Goal: Task Accomplishment & Management: Use online tool/utility

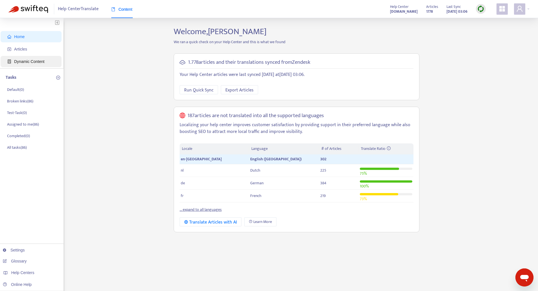
click at [32, 60] on span "Dynamic Content" at bounding box center [29, 61] width 30 height 5
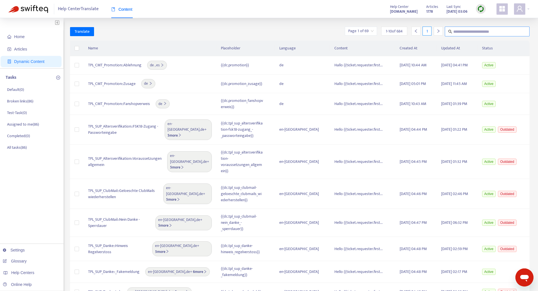
click at [462, 33] on input "text" at bounding box center [487, 31] width 68 height 7
type input "**********"
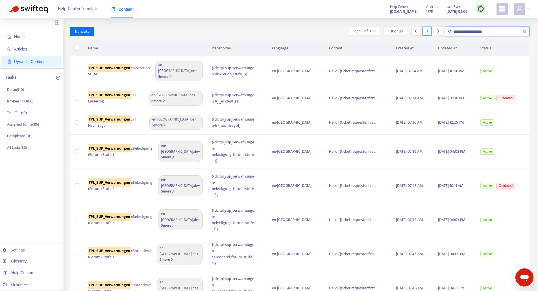
click at [372, 31] on input "search" at bounding box center [363, 31] width 23 height 8
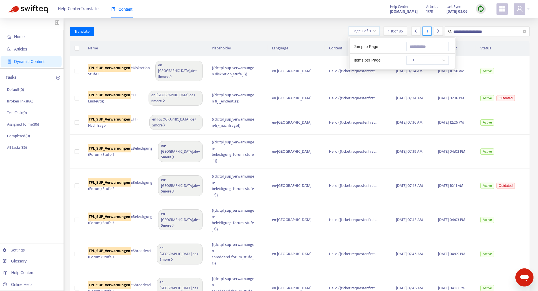
click at [437, 58] on span "10" at bounding box center [428, 60] width 36 height 8
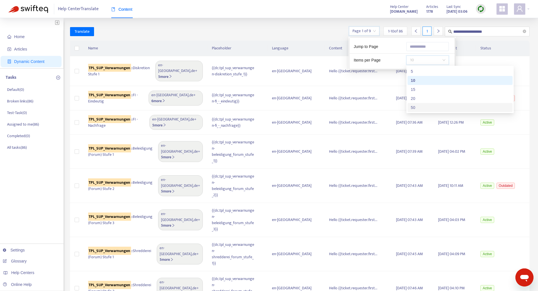
click at [417, 106] on div "50" at bounding box center [460, 108] width 98 height 6
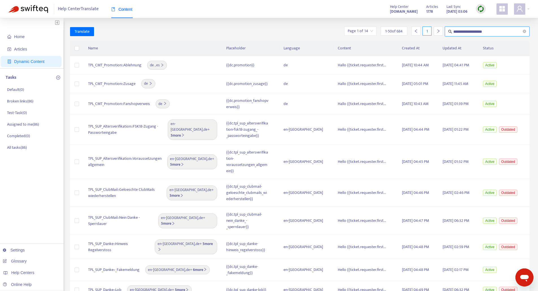
click at [499, 34] on input "**********" at bounding box center [487, 31] width 68 height 7
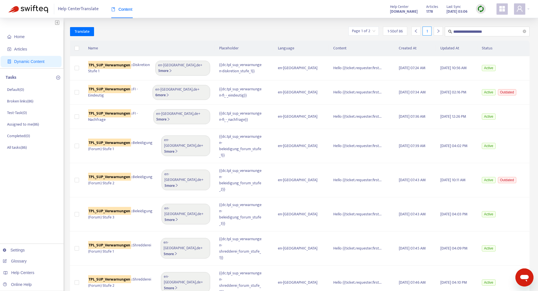
click at [436, 46] on th "Updated At" at bounding box center [457, 49] width 42 height 16
click at [19, 147] on p "All tasks ( 86 )" at bounding box center [17, 148] width 20 height 6
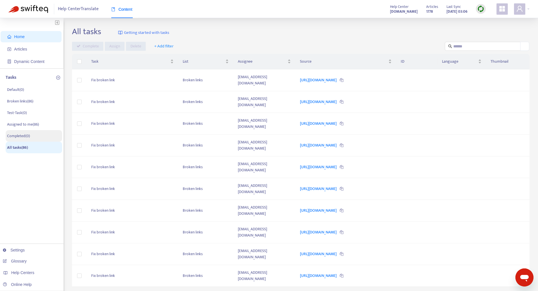
click at [23, 136] on p "Completed ( 0 )" at bounding box center [18, 136] width 23 height 6
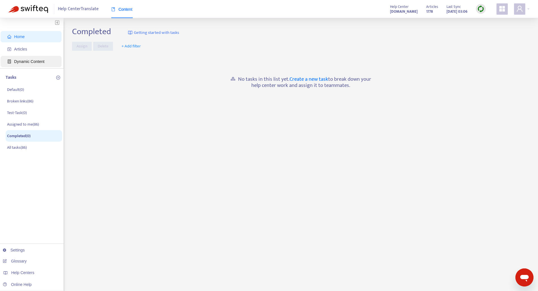
click at [28, 60] on span "Dynamic Content" at bounding box center [29, 61] width 30 height 5
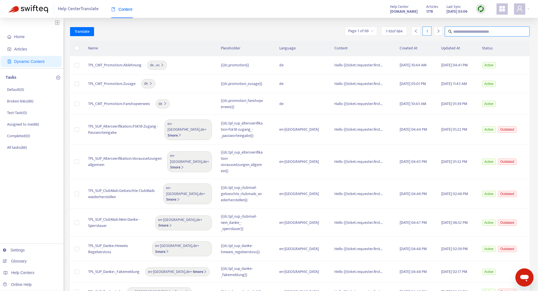
click at [468, 34] on input "text" at bounding box center [487, 31] width 68 height 7
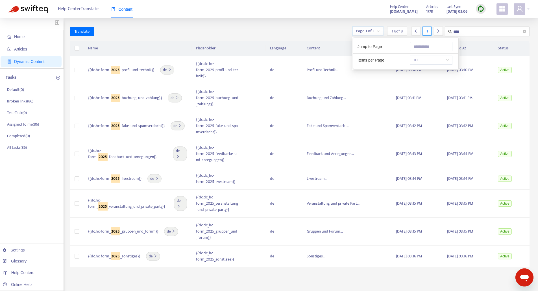
click at [372, 28] on input "search" at bounding box center [367, 31] width 23 height 8
click at [437, 62] on span "10" at bounding box center [431, 60] width 36 height 8
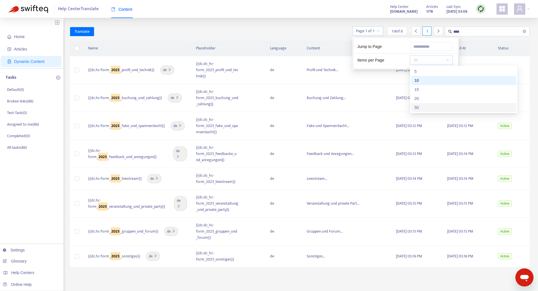
click at [428, 106] on div "50" at bounding box center [464, 108] width 98 height 6
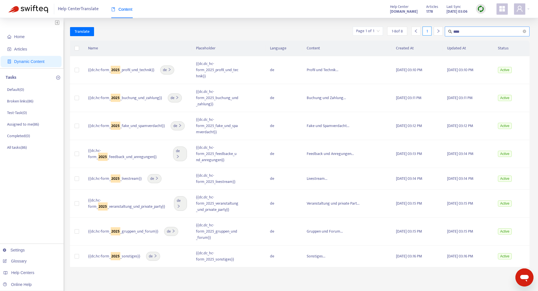
click at [471, 31] on input "****" at bounding box center [487, 31] width 68 height 7
click at [472, 31] on input "****" at bounding box center [487, 31] width 68 height 7
paste input "**********"
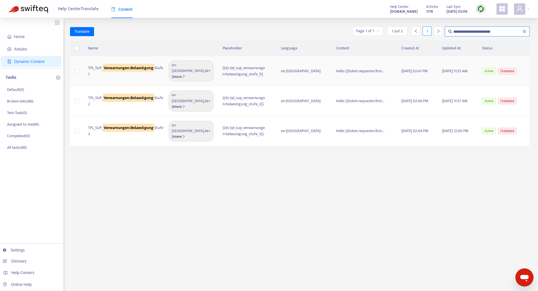
click at [180, 71] on span "en-gb , de + 2 more" at bounding box center [191, 70] width 39 height 17
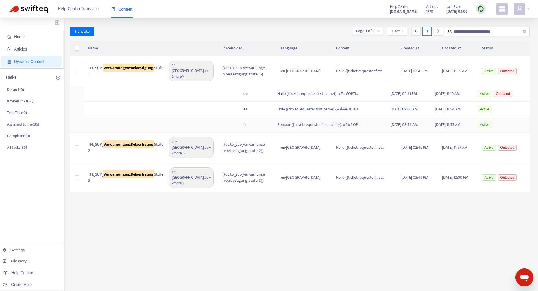
click at [254, 119] on td "fr" at bounding box center [256, 124] width 34 height 15
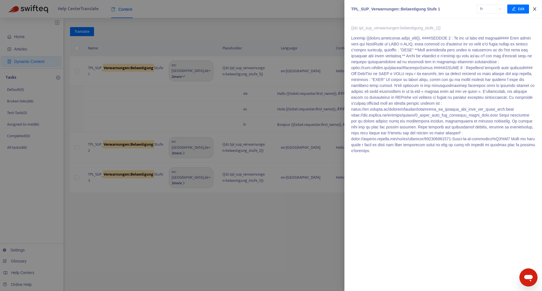
click at [535, 10] on icon "close" at bounding box center [535, 9] width 5 height 5
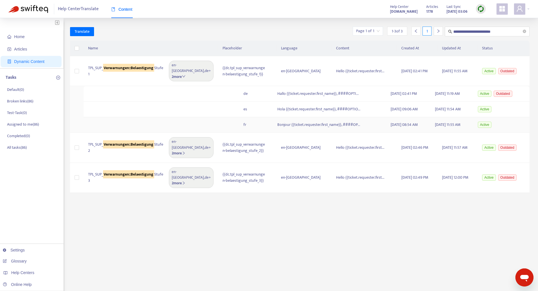
click at [251, 119] on td "fr" at bounding box center [256, 124] width 34 height 15
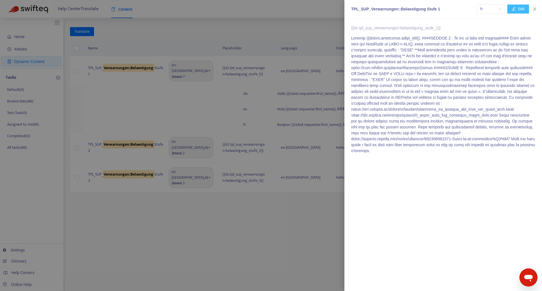
click at [524, 7] on span "Edit" at bounding box center [521, 9] width 6 height 6
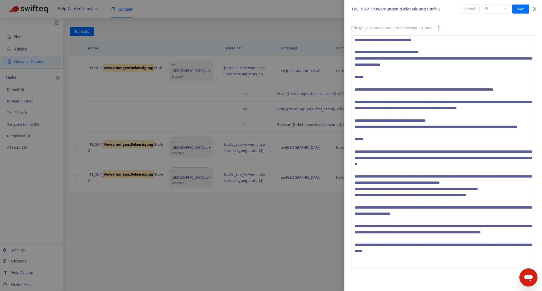
click at [534, 7] on icon "close" at bounding box center [535, 9] width 5 height 5
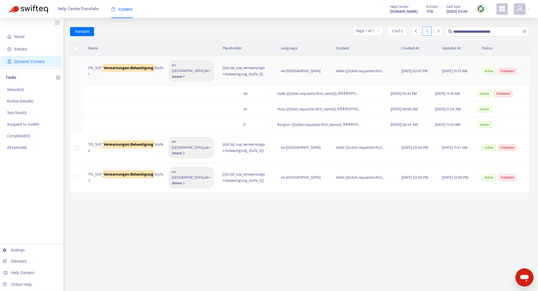
drag, startPoint x: 101, startPoint y: 71, endPoint x: 88, endPoint y: 66, distance: 13.4
click at [88, 66] on span "TPL_SUP_ Verwarnungen::Belaestigung Stufe 1" at bounding box center [125, 71] width 75 height 12
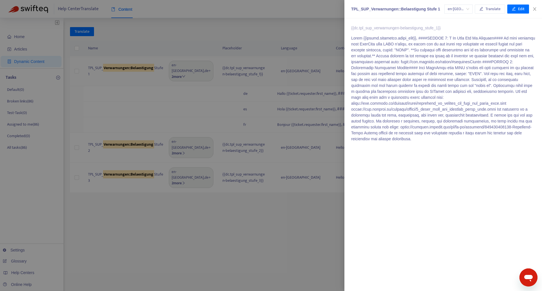
copy span "TPL_SUP_ Verwarnungen::Belaestigung Stufe 1"
click at [534, 7] on icon "close" at bounding box center [535, 9] width 5 height 5
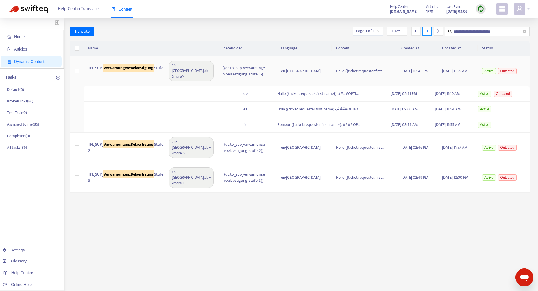
drag, startPoint x: 110, startPoint y: 72, endPoint x: 106, endPoint y: 71, distance: 3.8
click at [110, 72] on span "TPL_SUP_ Verwarnungen::Belaestigung Stufe 1" at bounding box center [125, 71] width 75 height 12
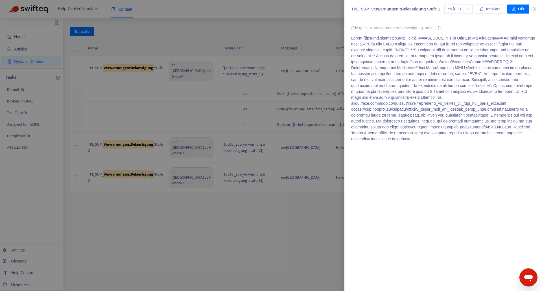
drag, startPoint x: 106, startPoint y: 71, endPoint x: 95, endPoint y: 69, distance: 11.1
click at [95, 69] on div at bounding box center [271, 145] width 542 height 291
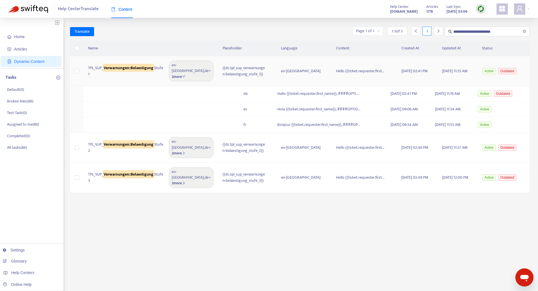
click at [115, 73] on span "TPL_SUP_ Verwarnungen::Belaestigung Stufe 1" at bounding box center [125, 71] width 75 height 12
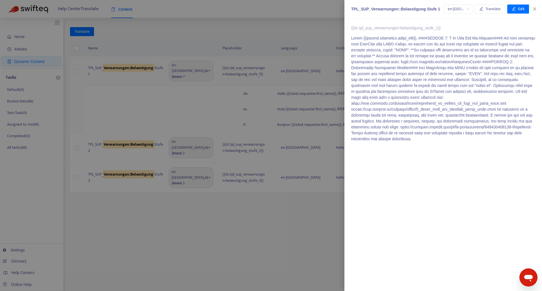
drag, startPoint x: 115, startPoint y: 73, endPoint x: 107, endPoint y: 72, distance: 7.8
click at [107, 72] on div at bounding box center [271, 145] width 542 height 291
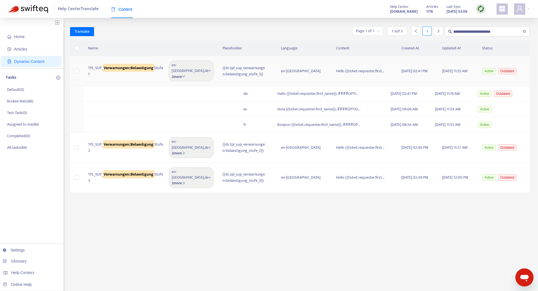
click at [103, 71] on span "TPL_SUP_ Verwarnungen::Belaestigung Stufe 1" at bounding box center [125, 71] width 75 height 12
click at [103, 71] on body "**********" at bounding box center [269, 178] width 538 height 357
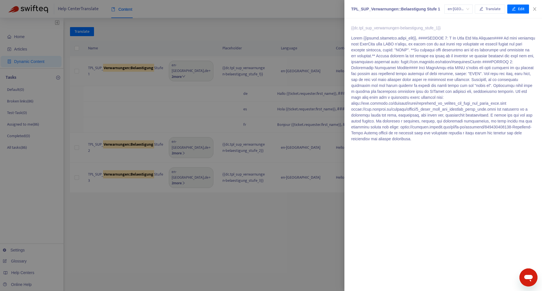
click at [103, 71] on div at bounding box center [271, 145] width 542 height 291
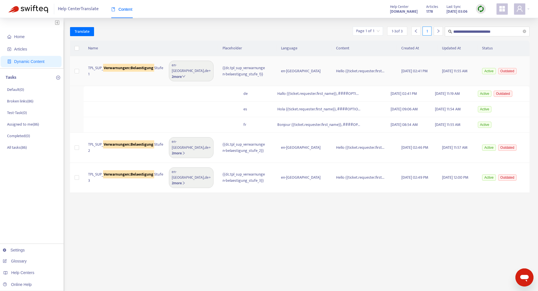
drag, startPoint x: 88, startPoint y: 63, endPoint x: 102, endPoint y: 73, distance: 16.8
click at [102, 73] on span "TPL_SUP_ Verwarnungen::Belaestigung Stufe 1" at bounding box center [125, 71] width 75 height 12
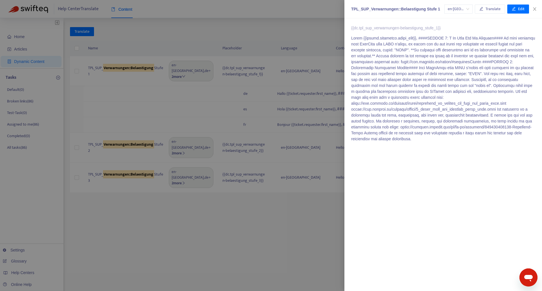
copy span "TPL_SUP_ Verwarnungen::Belaestigung Stufe 1"
click at [534, 10] on icon "close" at bounding box center [534, 8] width 3 height 3
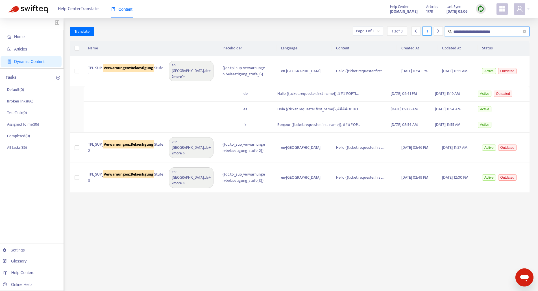
drag, startPoint x: 481, startPoint y: 32, endPoint x: 511, endPoint y: 32, distance: 30.8
click at [511, 32] on input "**********" at bounding box center [487, 31] width 68 height 7
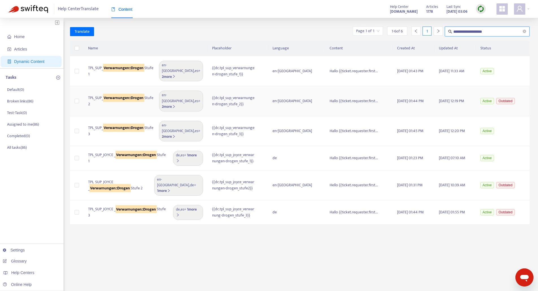
click at [143, 98] on span "TPL_SUP_ Verwarnungen::Drogen Stufe 2" at bounding box center [121, 101] width 66 height 12
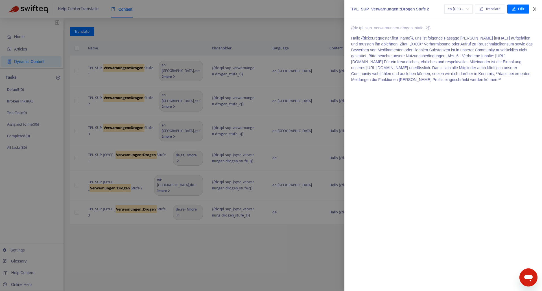
click at [537, 10] on button "Close" at bounding box center [535, 8] width 8 height 5
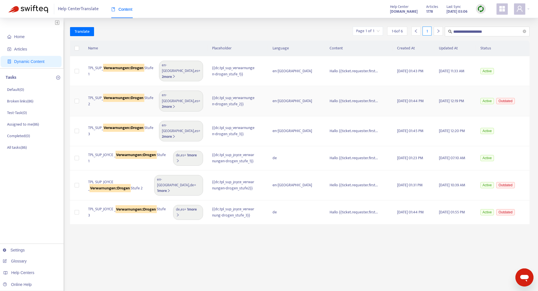
click at [175, 104] on b "2 more" at bounding box center [169, 107] width 14 height 6
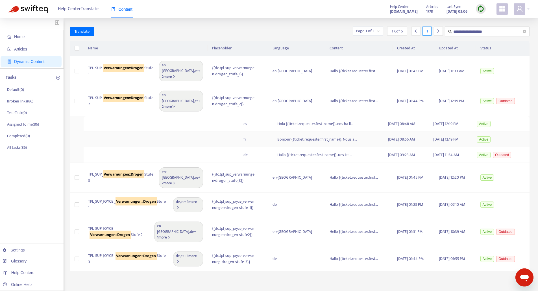
click at [302, 136] on span "Bonjour {{ticket.requester.first_name}}, Nous a..." at bounding box center [317, 139] width 80 height 6
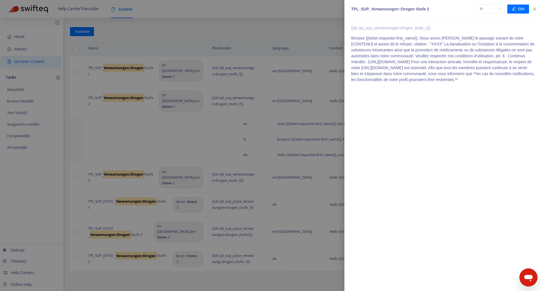
click at [271, 126] on div at bounding box center [271, 145] width 542 height 291
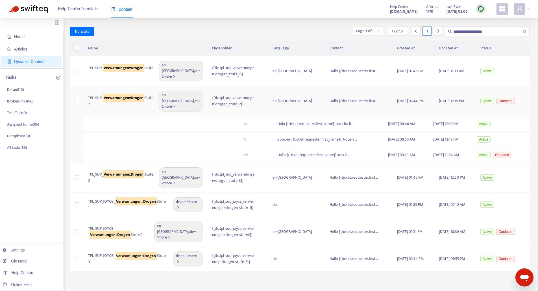
drag, startPoint x: 105, startPoint y: 96, endPoint x: 89, endPoint y: 91, distance: 16.3
click at [89, 95] on span "TPL_SUP_ Verwarnungen::Drogen Stufe 2" at bounding box center [121, 101] width 66 height 12
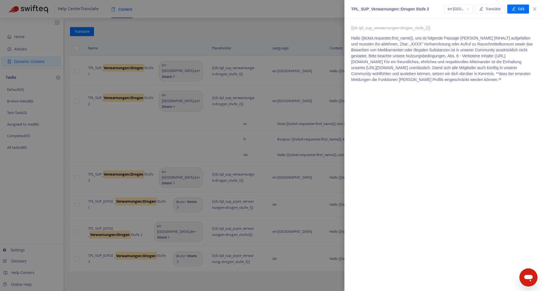
copy span "TPL_SUP_ Verwarnungen::Drogen Stufe 2"
drag, startPoint x: 423, startPoint y: 9, endPoint x: 352, endPoint y: 10, distance: 71.2
click at [352, 10] on div "TPL_SUP_Verwarnungen::Drogen Stufe 2" at bounding box center [397, 9] width 93 height 6
copy div "TPL_SUP_Verwarnungen::Drogen Stufe 2"
click at [255, 264] on div at bounding box center [271, 145] width 542 height 291
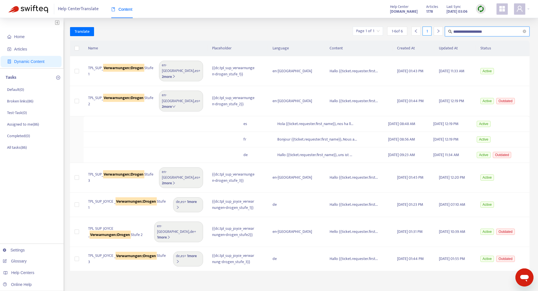
drag, startPoint x: 481, startPoint y: 32, endPoint x: 506, endPoint y: 31, distance: 24.9
click at [506, 31] on input "**********" at bounding box center [487, 31] width 68 height 7
type input "**********"
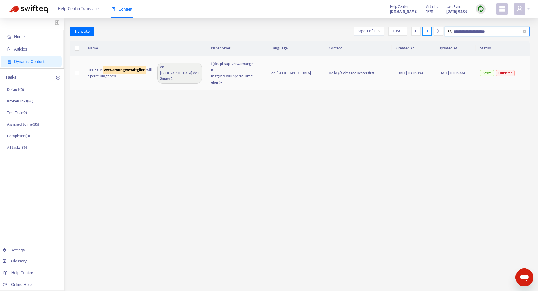
click at [175, 75] on span "en-gb , de + 2 more" at bounding box center [179, 72] width 39 height 17
